Goal: Transaction & Acquisition: Purchase product/service

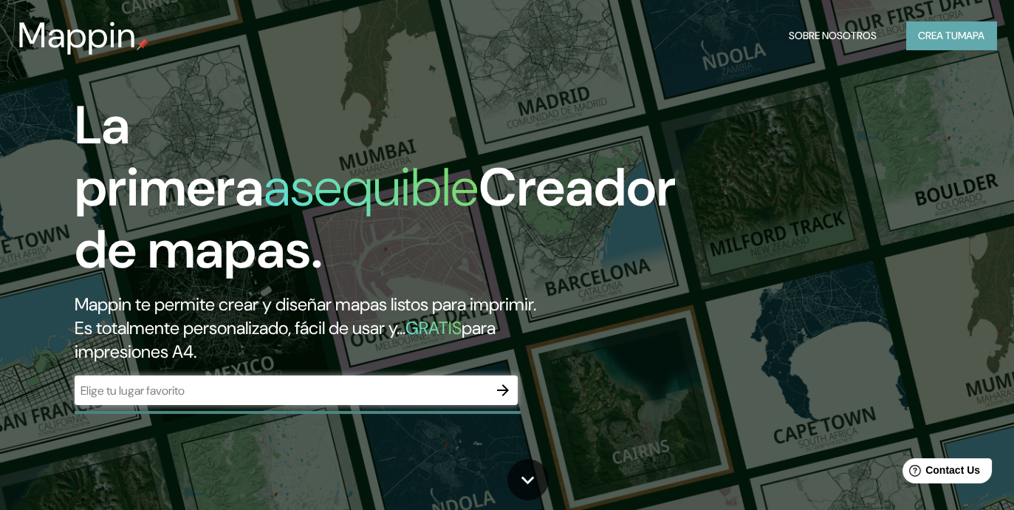
click at [950, 39] on font "Crea tu" at bounding box center [938, 35] width 40 height 13
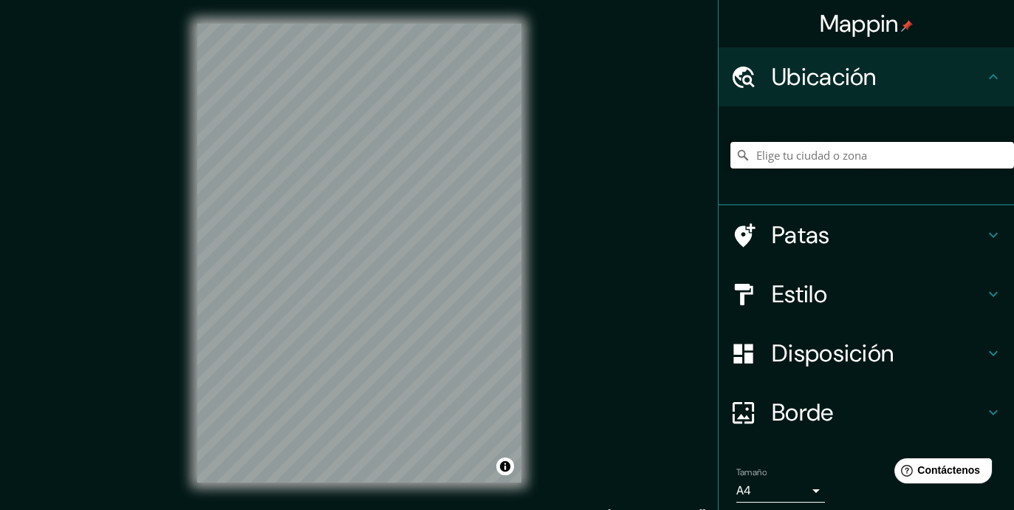
click at [798, 155] on input "Elige tu ciudad o zona" at bounding box center [873, 155] width 284 height 27
type input "Piura, [GEOGRAPHIC_DATA], [GEOGRAPHIC_DATA]"
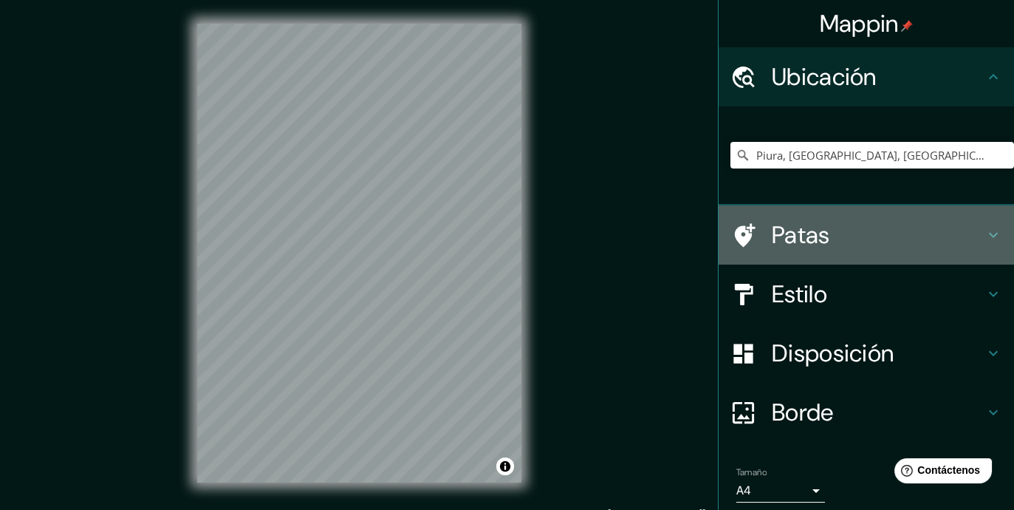
click at [835, 234] on h4 "Patas" at bounding box center [878, 235] width 213 height 30
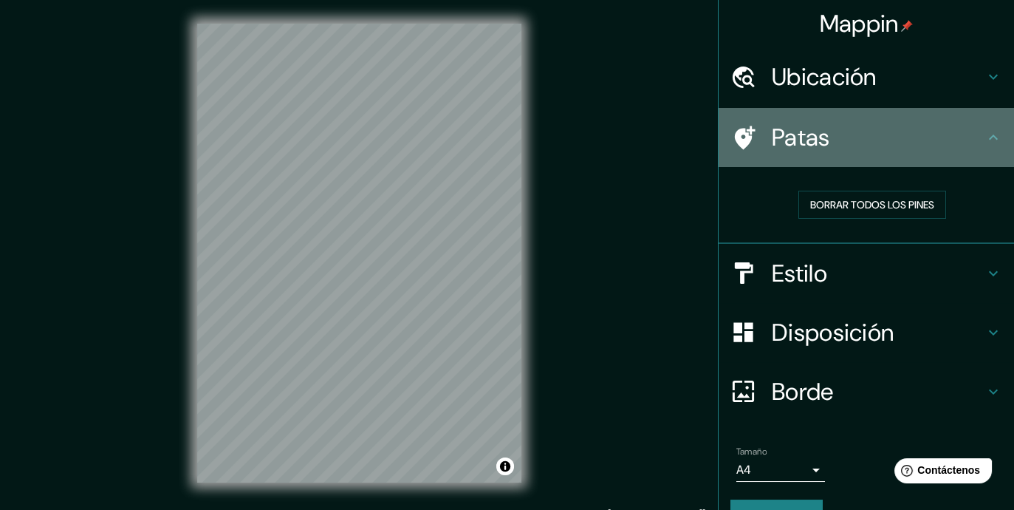
click at [912, 140] on h4 "Patas" at bounding box center [878, 138] width 213 height 30
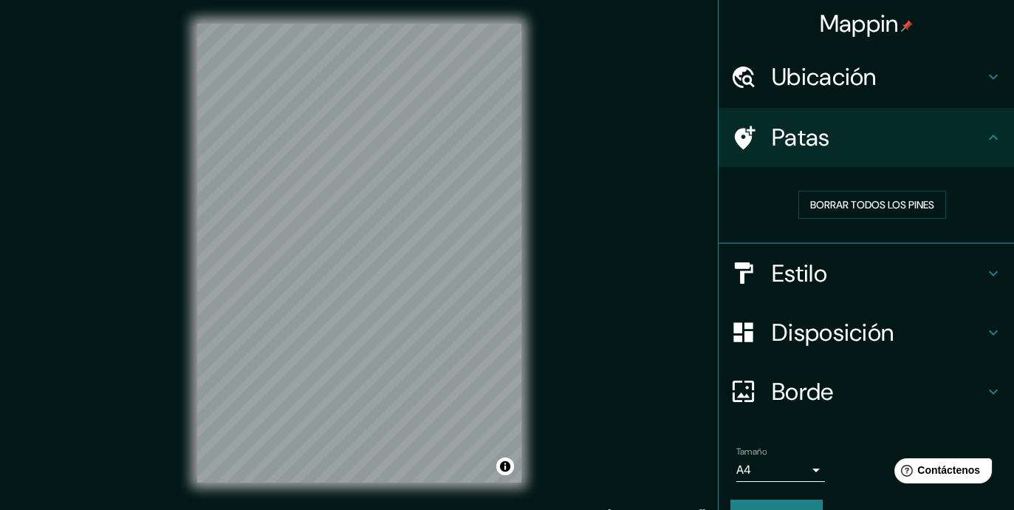
click at [929, 273] on h4 "Estilo" at bounding box center [878, 274] width 213 height 30
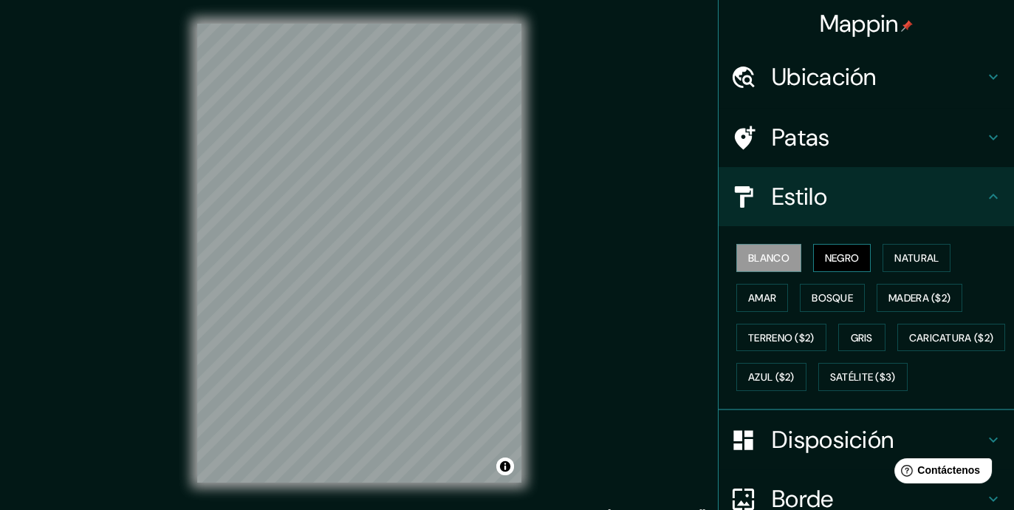
click at [826, 259] on font "Negro" at bounding box center [842, 257] width 35 height 13
click at [922, 258] on font "Natural" at bounding box center [917, 257] width 44 height 13
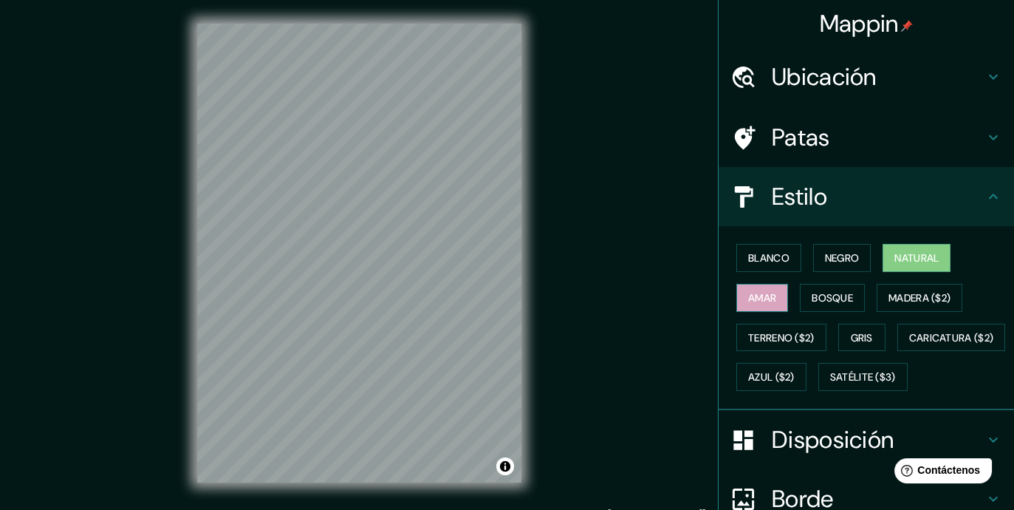
click at [759, 292] on font "Amar" at bounding box center [762, 297] width 28 height 13
click at [812, 292] on font "Bosque" at bounding box center [832, 297] width 41 height 13
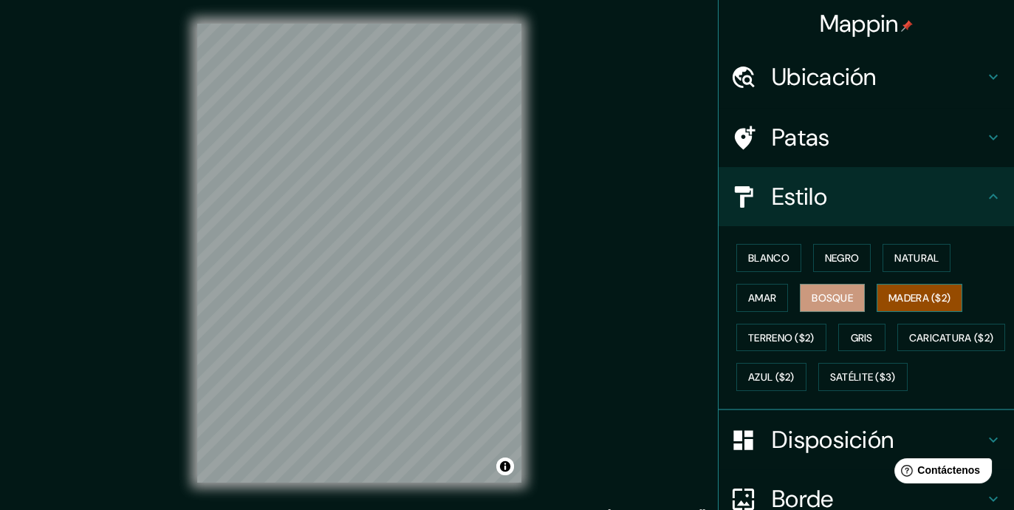
click at [892, 296] on font "Madera ($2)" at bounding box center [920, 297] width 62 height 13
click at [770, 334] on font "Terreno ($2)" at bounding box center [781, 337] width 66 height 13
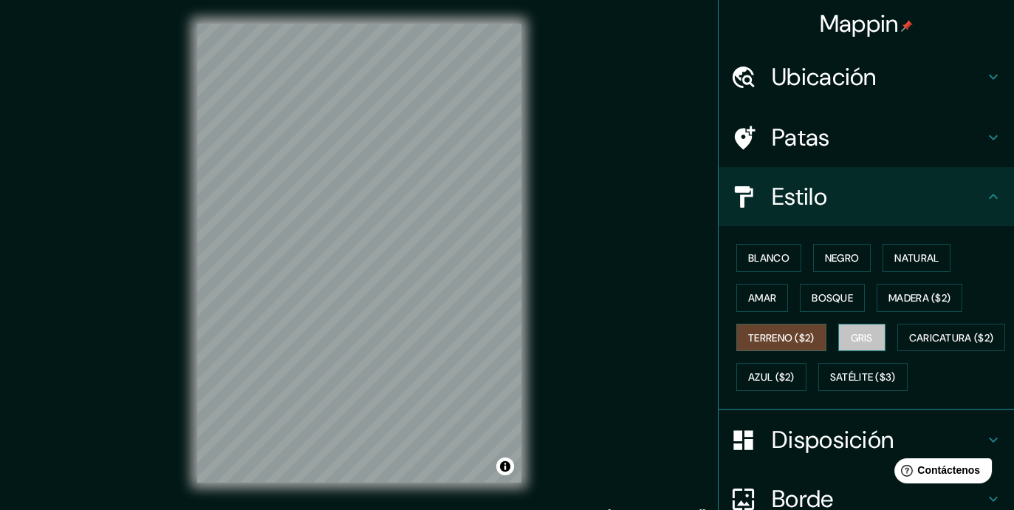
click at [869, 327] on button "Gris" at bounding box center [861, 338] width 47 height 28
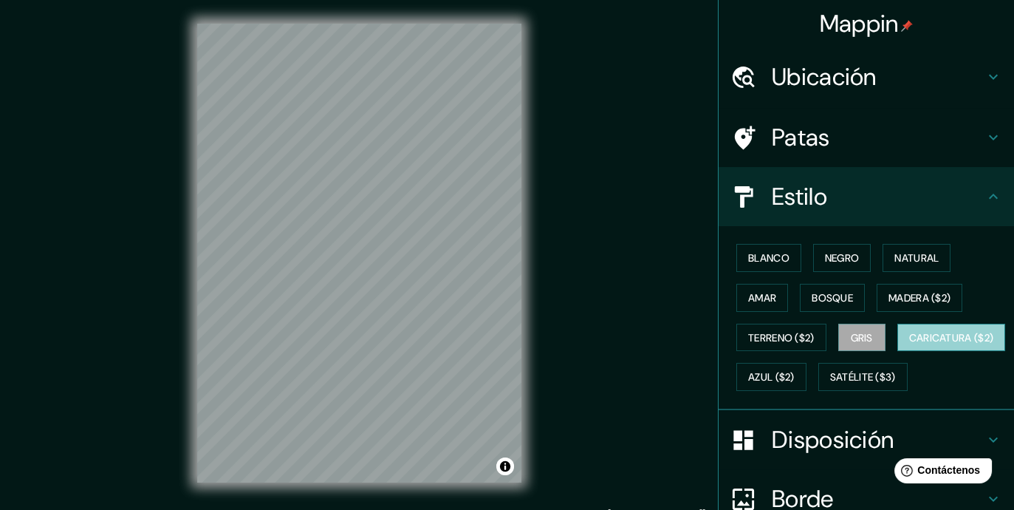
click at [909, 344] on font "Caricatura ($2)" at bounding box center [951, 337] width 85 height 13
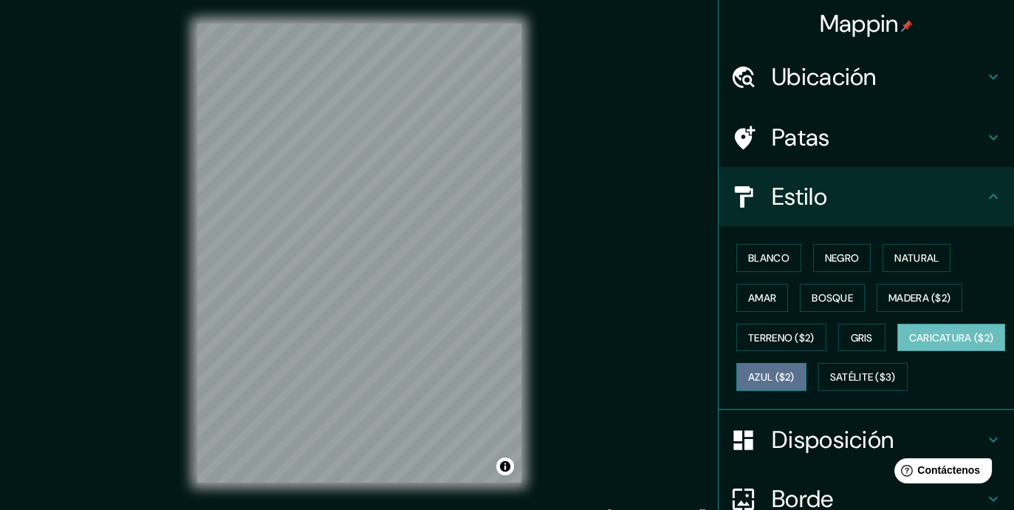
click at [795, 372] on font "Azul ($2)" at bounding box center [771, 377] width 47 height 13
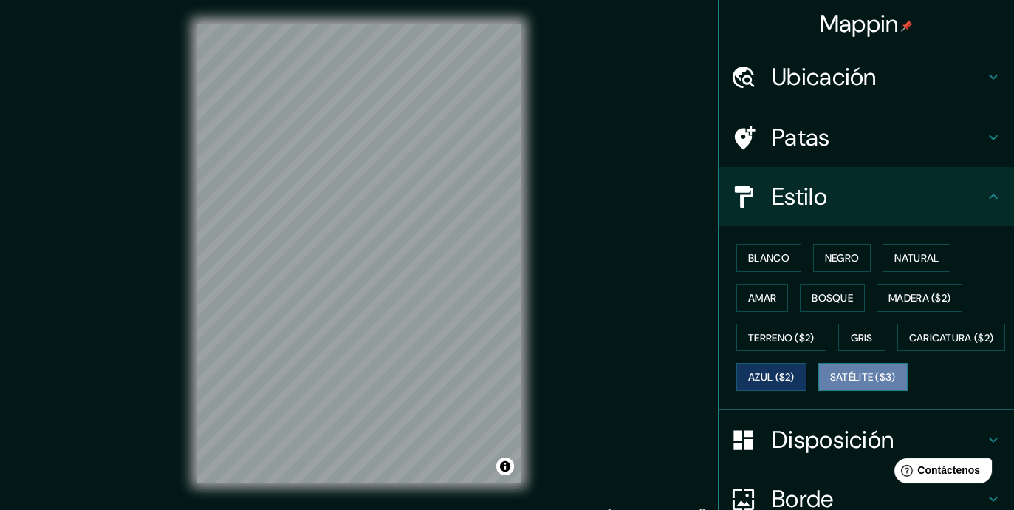
click at [830, 384] on font "Satélite ($3)" at bounding box center [863, 377] width 66 height 13
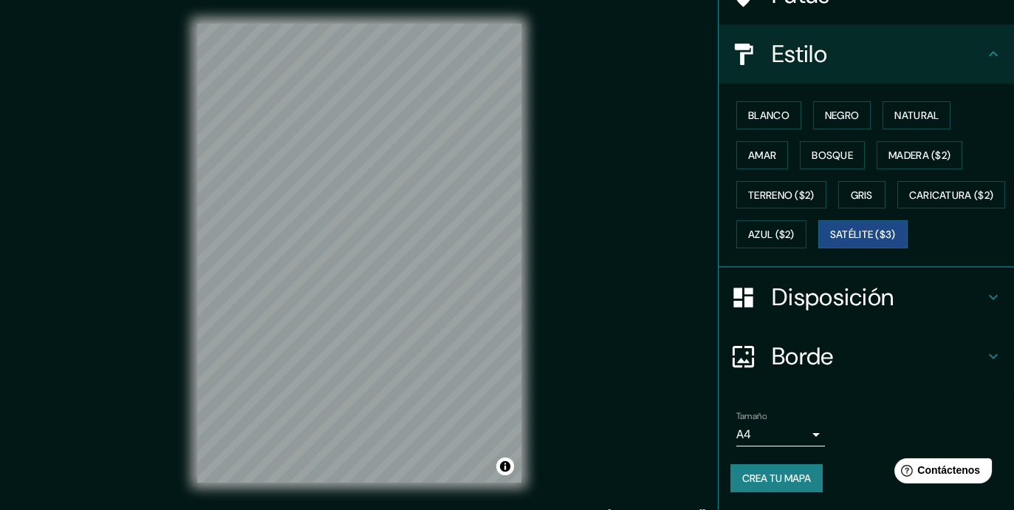
scroll to position [176, 0]
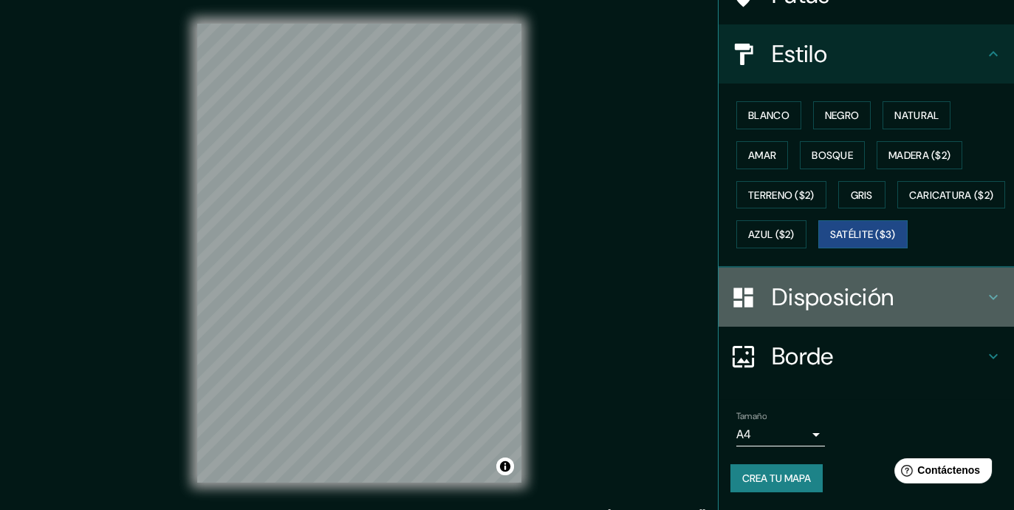
click at [860, 301] on font "Disposición" at bounding box center [833, 296] width 122 height 31
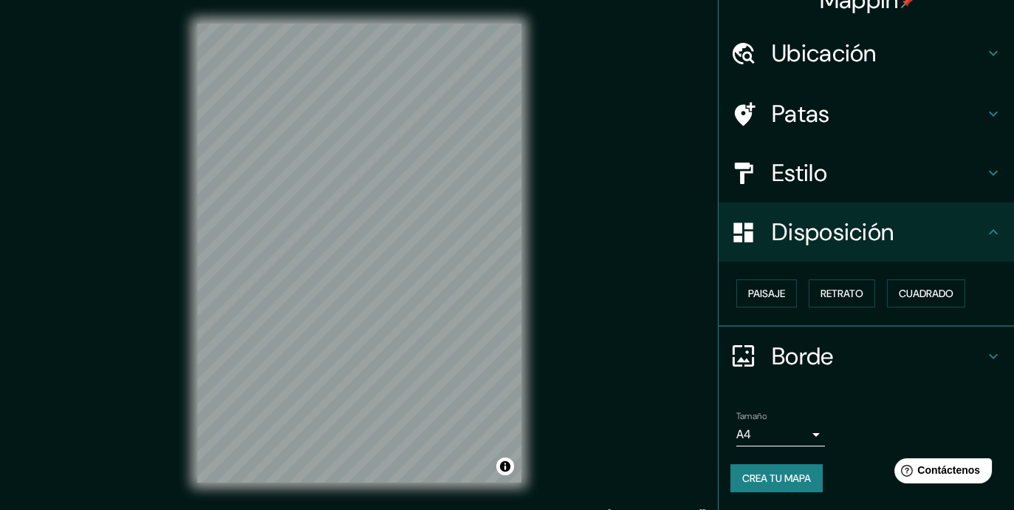
scroll to position [21, 0]
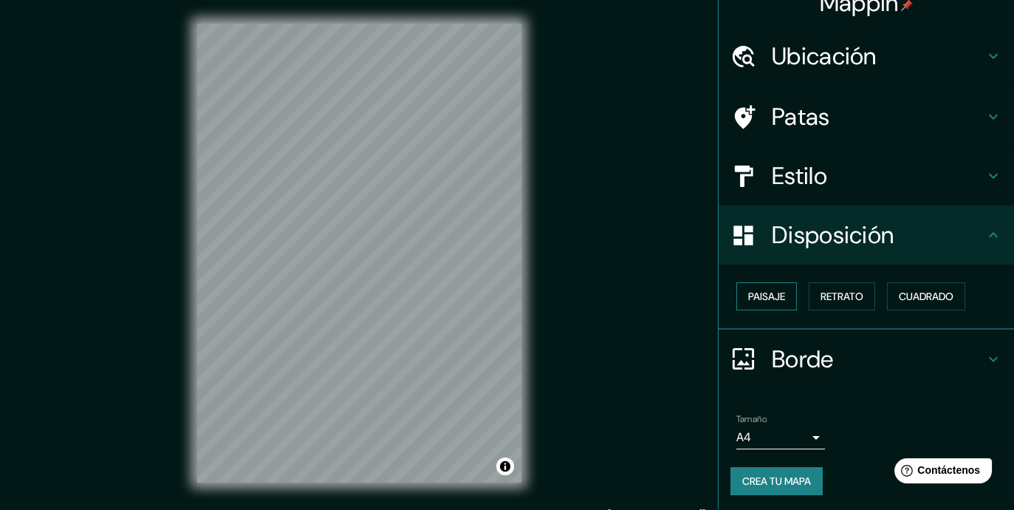
click at [773, 298] on font "Paisaje" at bounding box center [766, 296] width 37 height 13
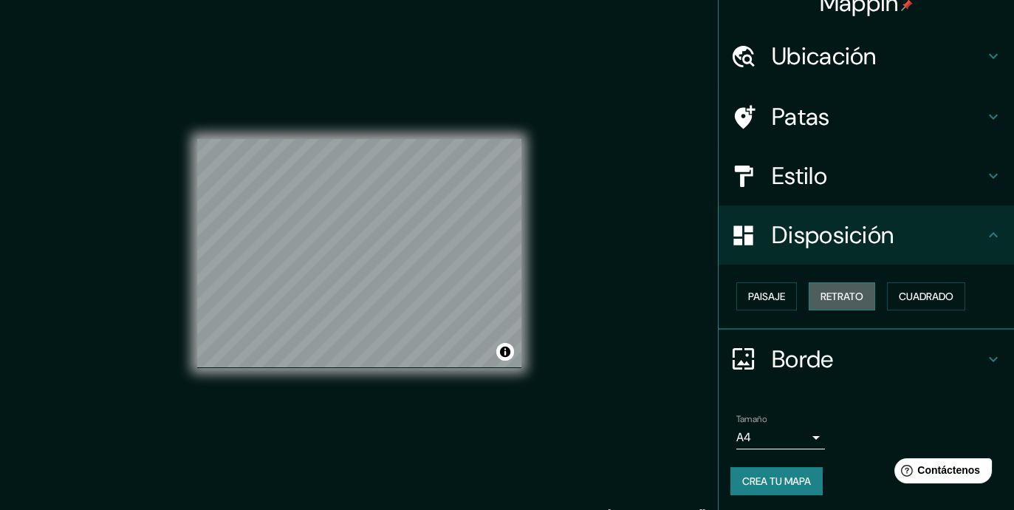
click at [838, 300] on font "Retrato" at bounding box center [842, 296] width 43 height 13
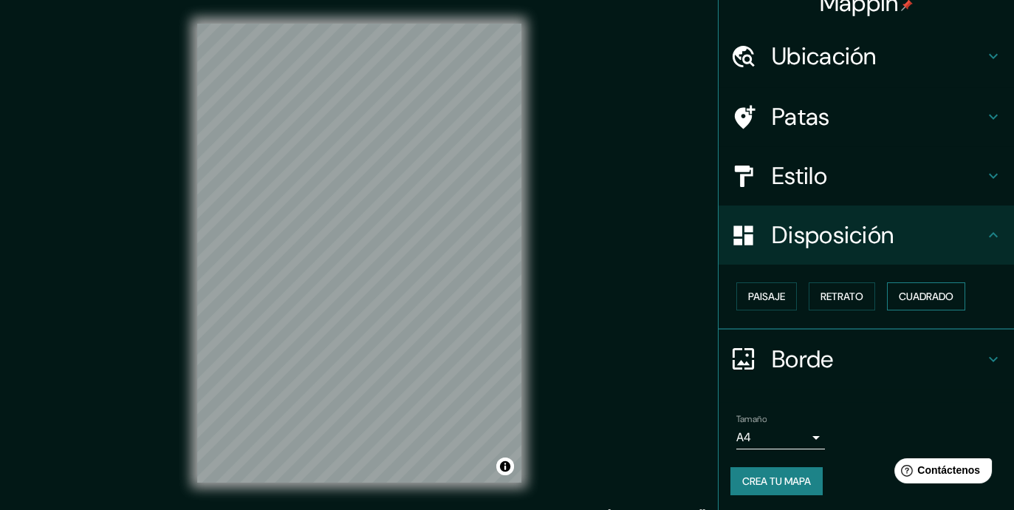
click at [935, 299] on font "Cuadrado" at bounding box center [926, 296] width 55 height 13
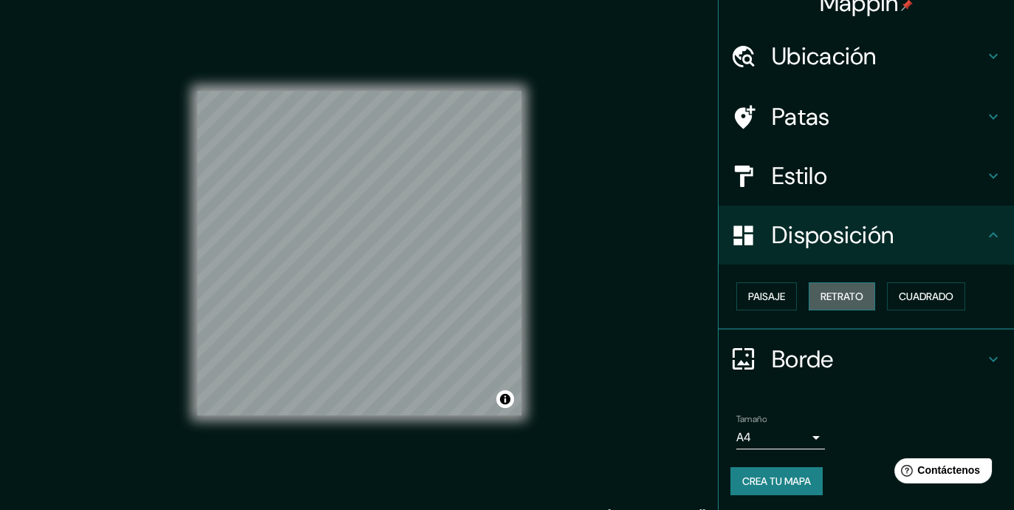
click at [847, 296] on font "Retrato" at bounding box center [842, 296] width 43 height 13
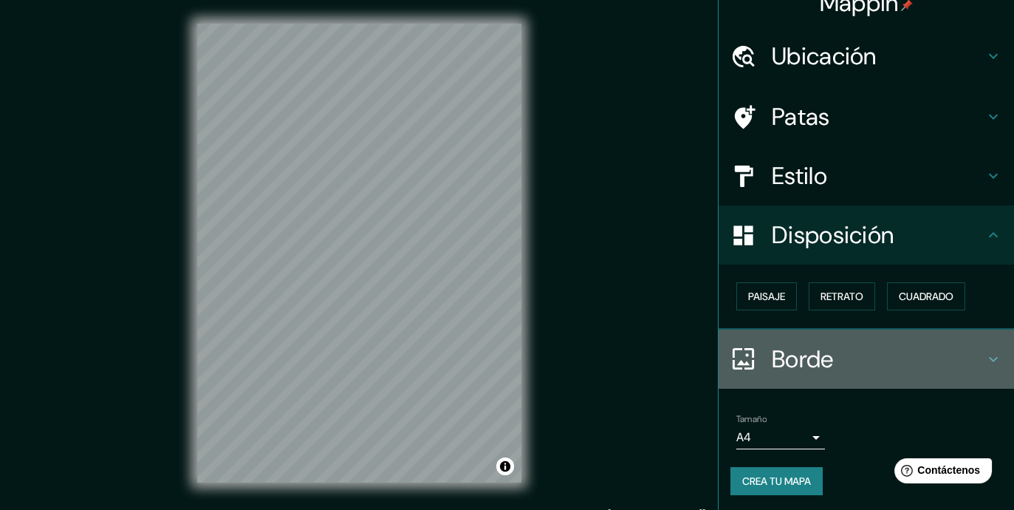
click at [806, 361] on font "Borde" at bounding box center [803, 359] width 62 height 31
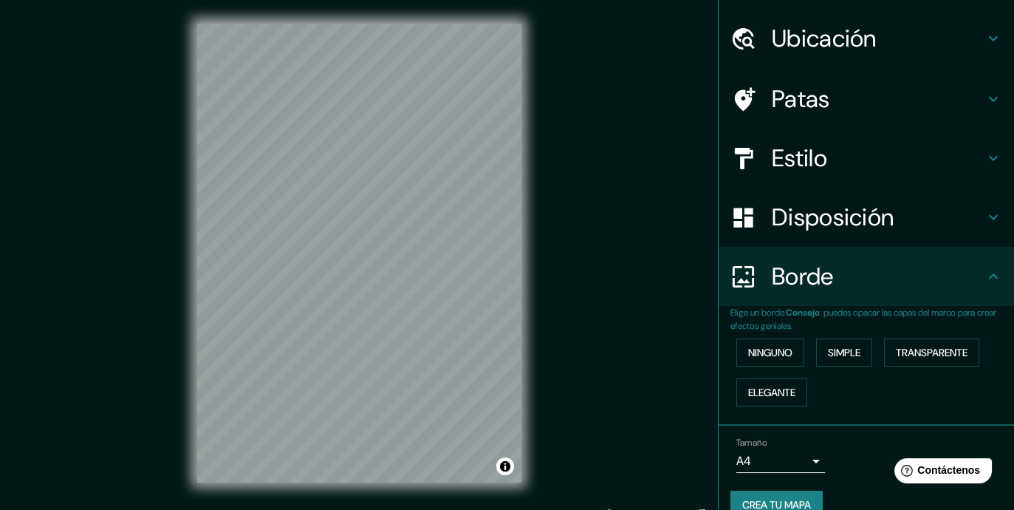
scroll to position [0, 0]
